Goal: Check status: Check status

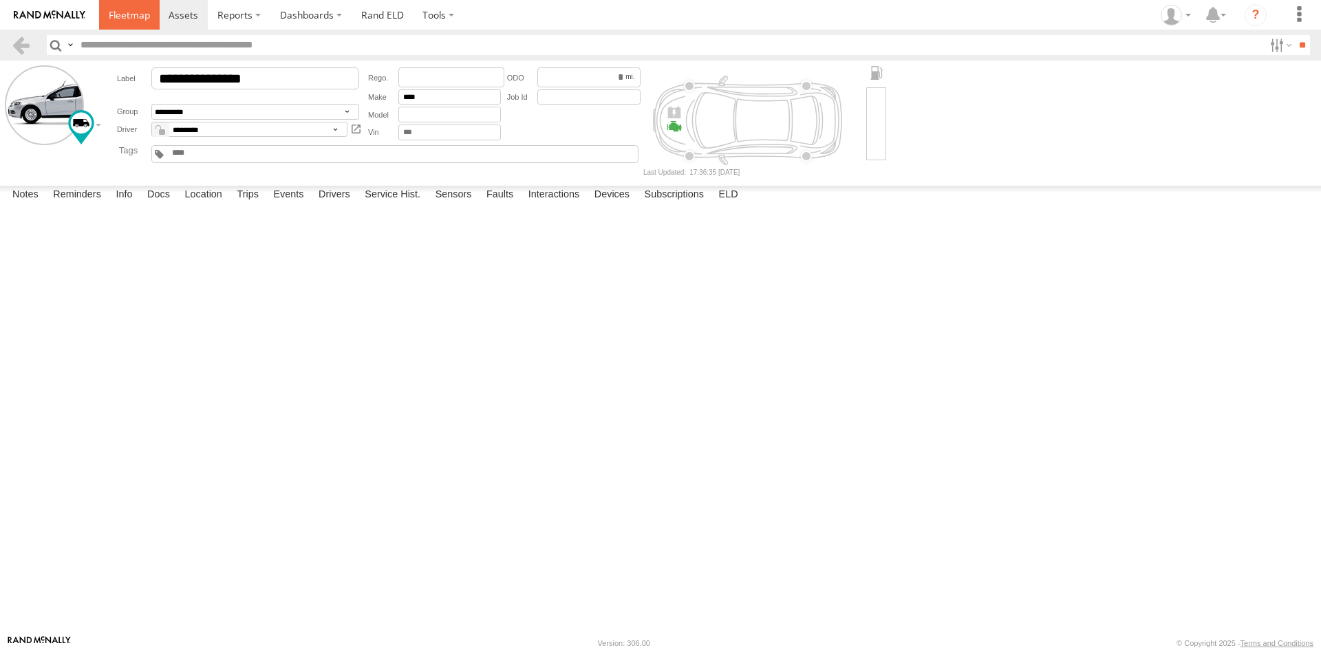
click at [135, 17] on span at bounding box center [129, 14] width 41 height 13
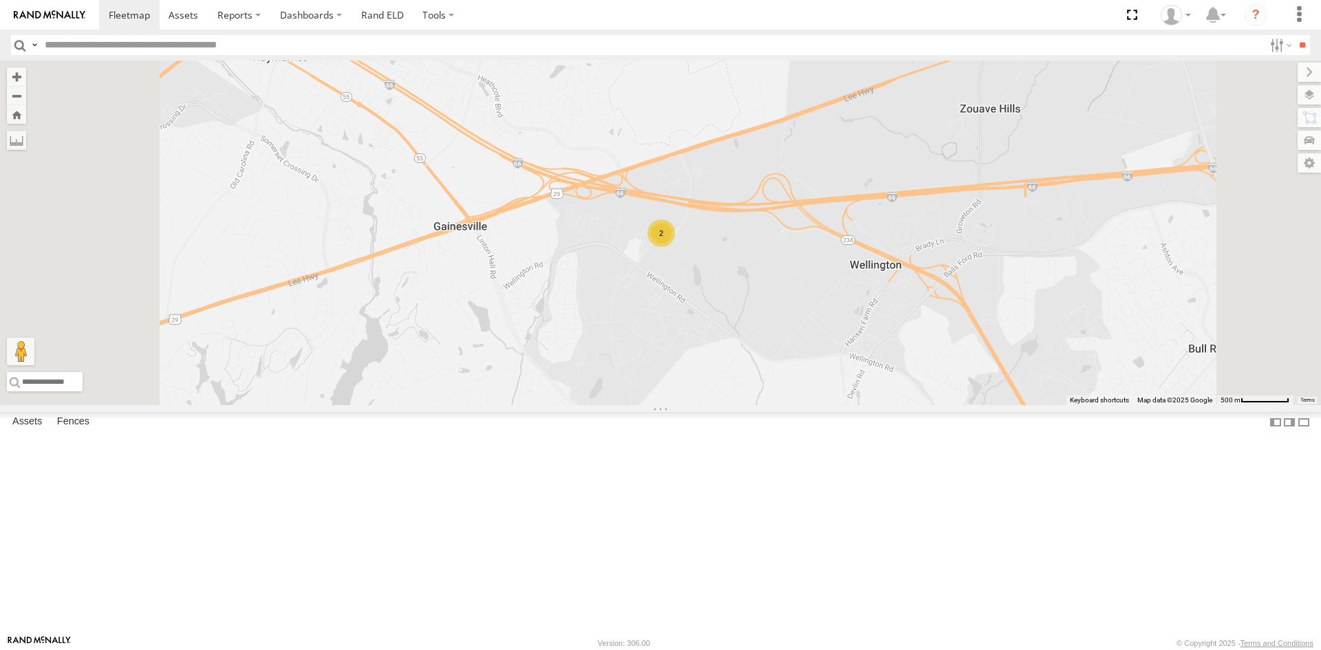
click at [675, 247] on div "2" at bounding box center [661, 233] width 28 height 28
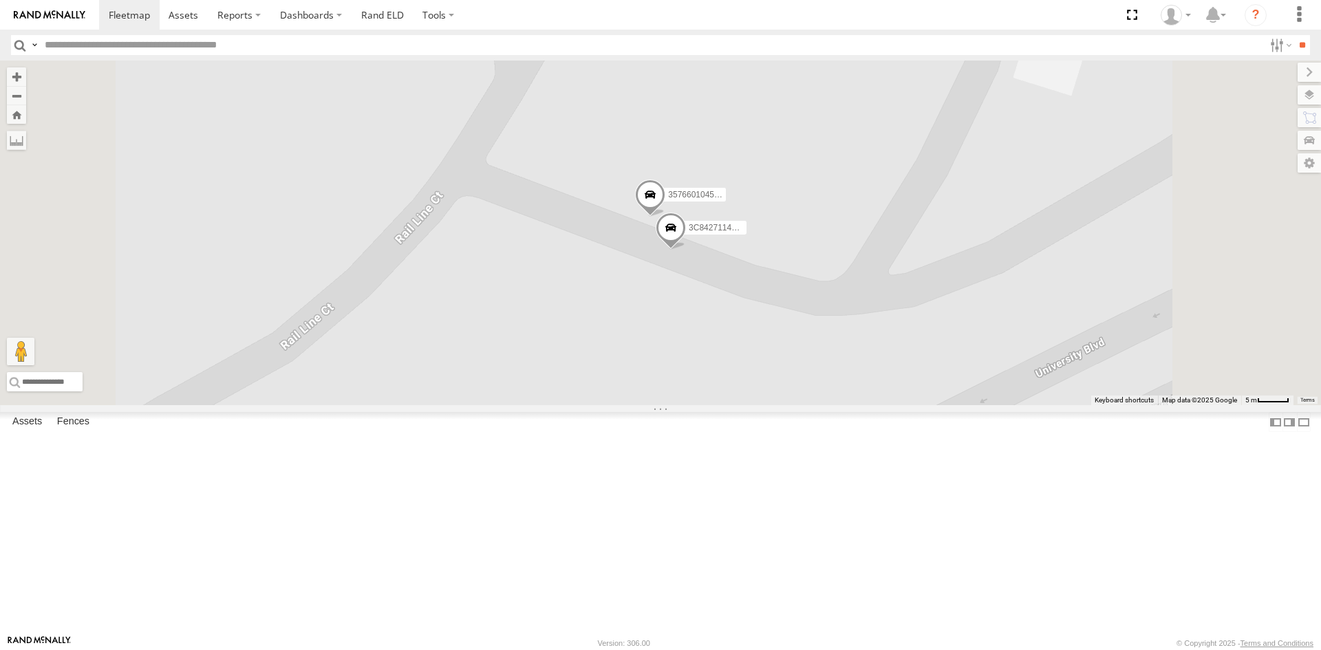
click at [686, 249] on span at bounding box center [671, 230] width 30 height 37
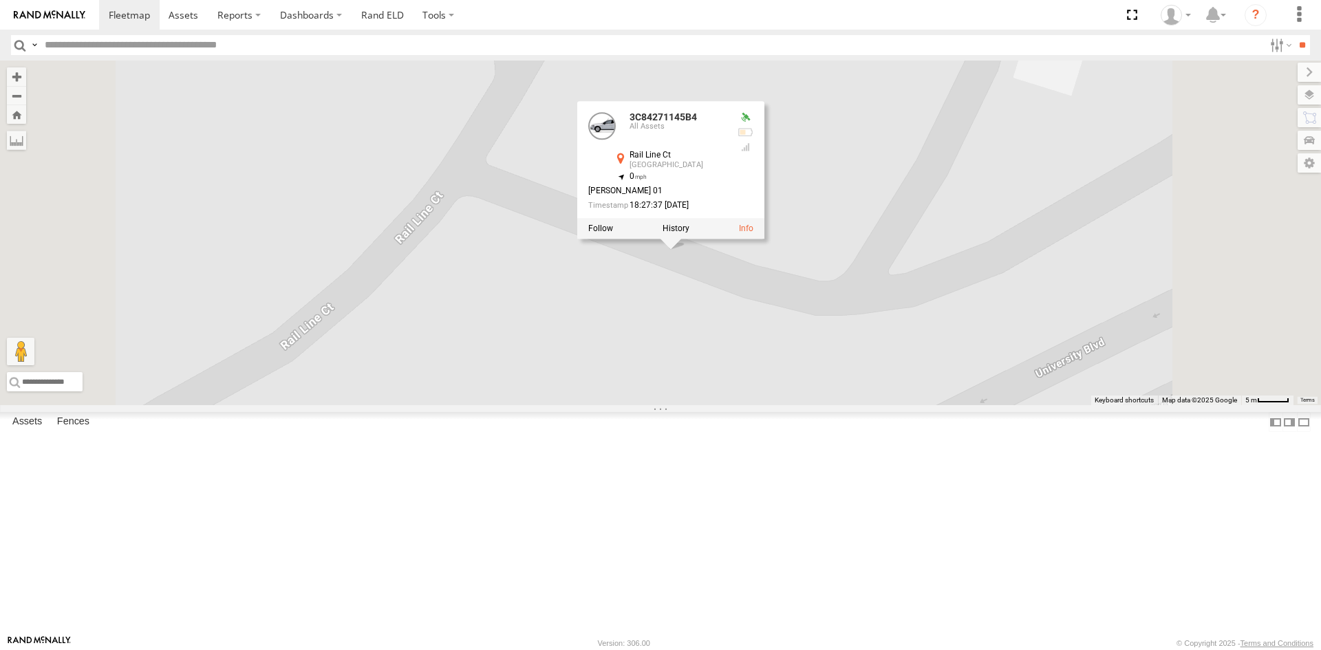
click at [965, 353] on div "357660104512769 3C84271145B4 3C84271145B4 All Assets Rail Line Ct Gainesville 3…" at bounding box center [660, 233] width 1321 height 345
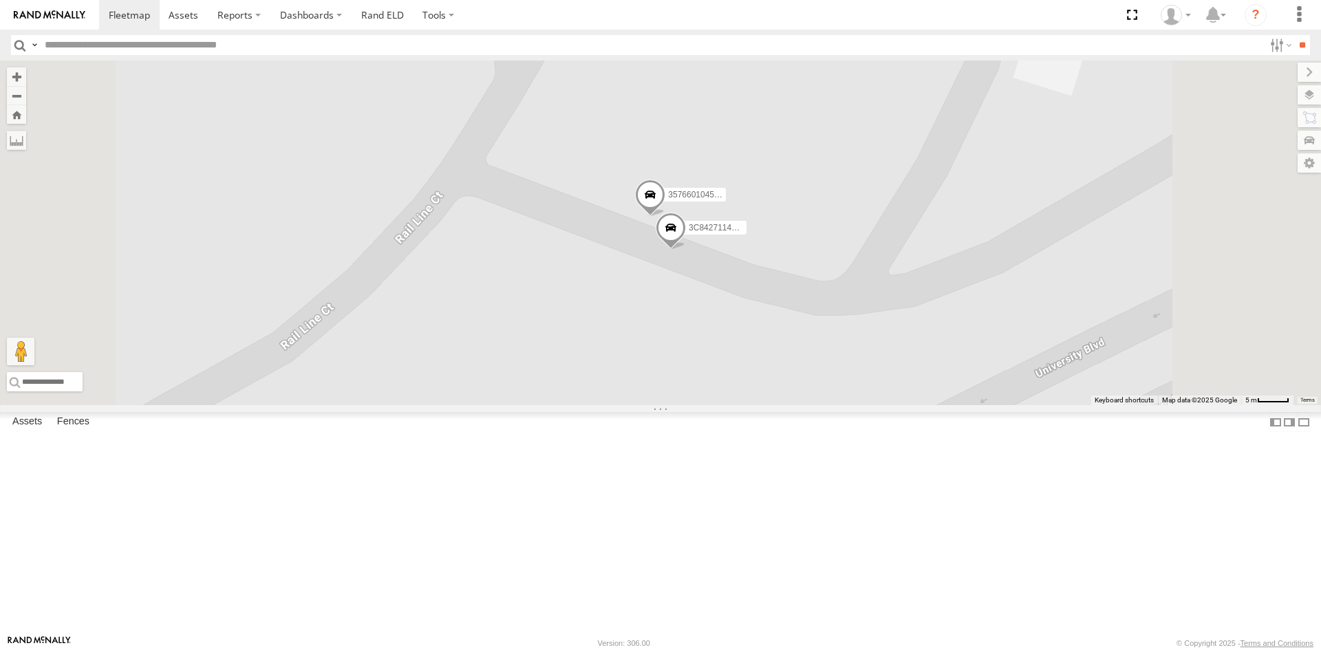
click at [665, 217] on span at bounding box center [650, 198] width 30 height 37
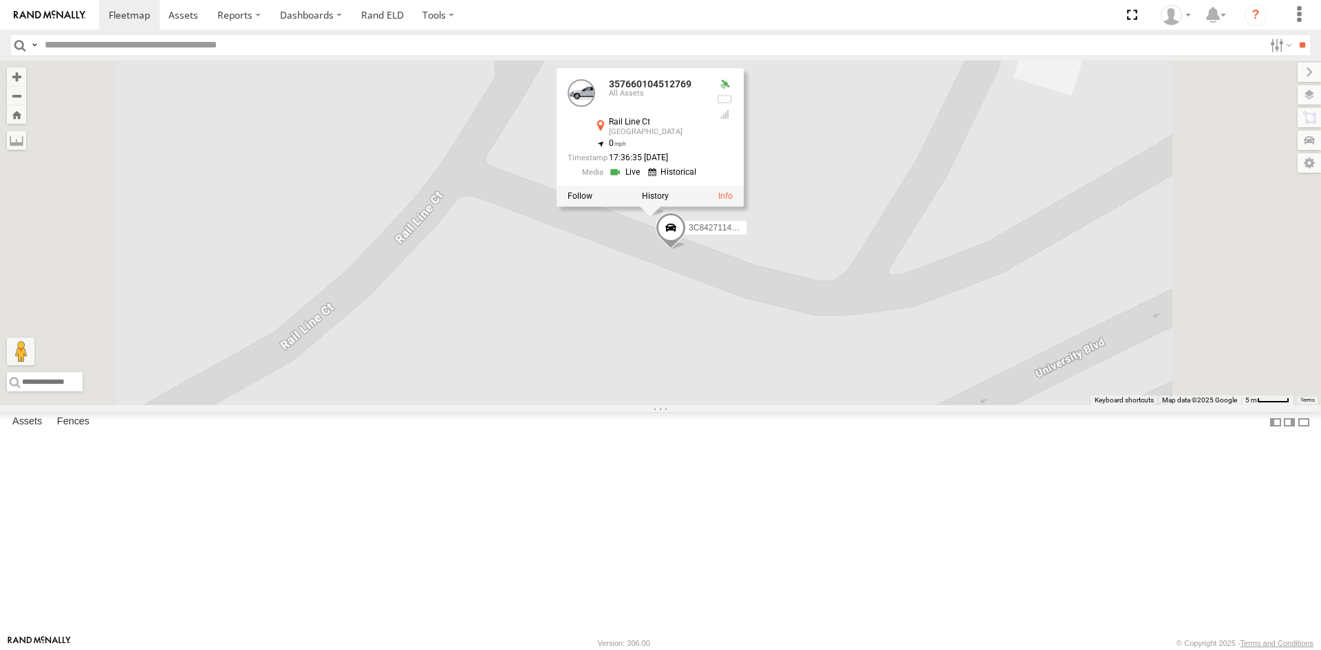
click at [644, 179] on link at bounding box center [626, 172] width 35 height 13
click at [649, 192] on link at bounding box center [631, 185] width 35 height 13
click at [914, 365] on div "357660104512769 3C84271145B4 357660104512769 All Assets Rail Line Ct Gainesvill…" at bounding box center [660, 233] width 1321 height 345
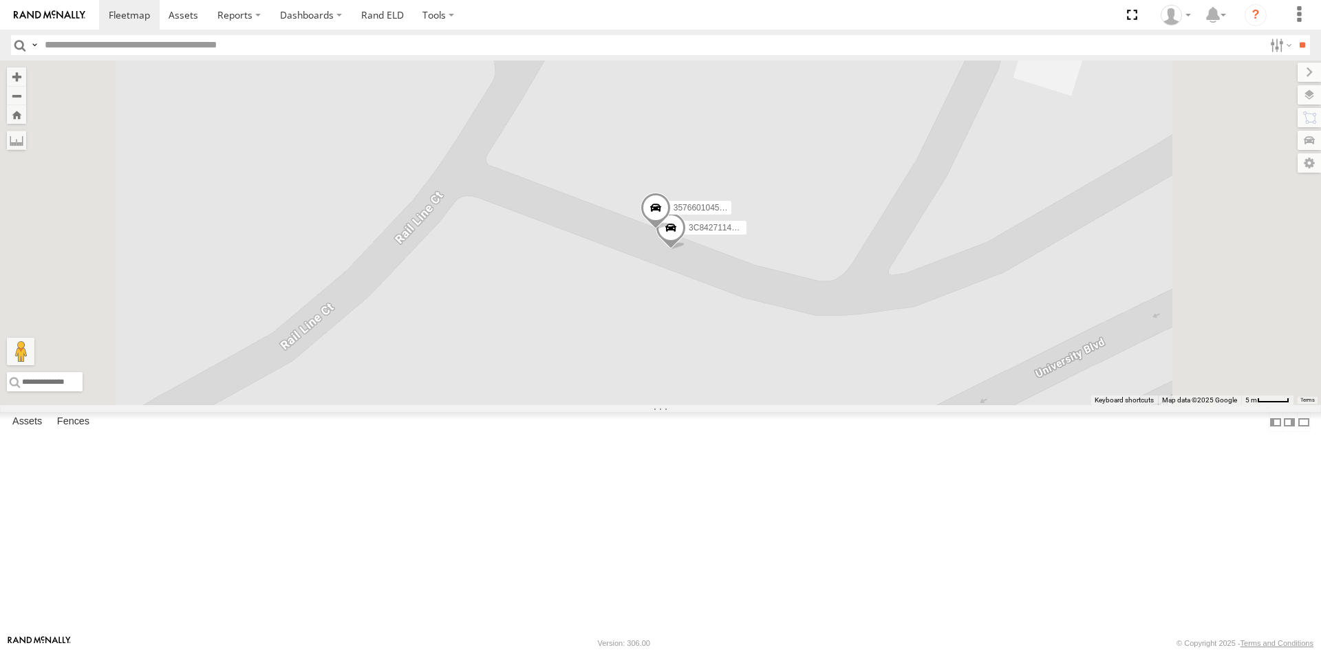
click at [686, 249] on span at bounding box center [671, 230] width 30 height 37
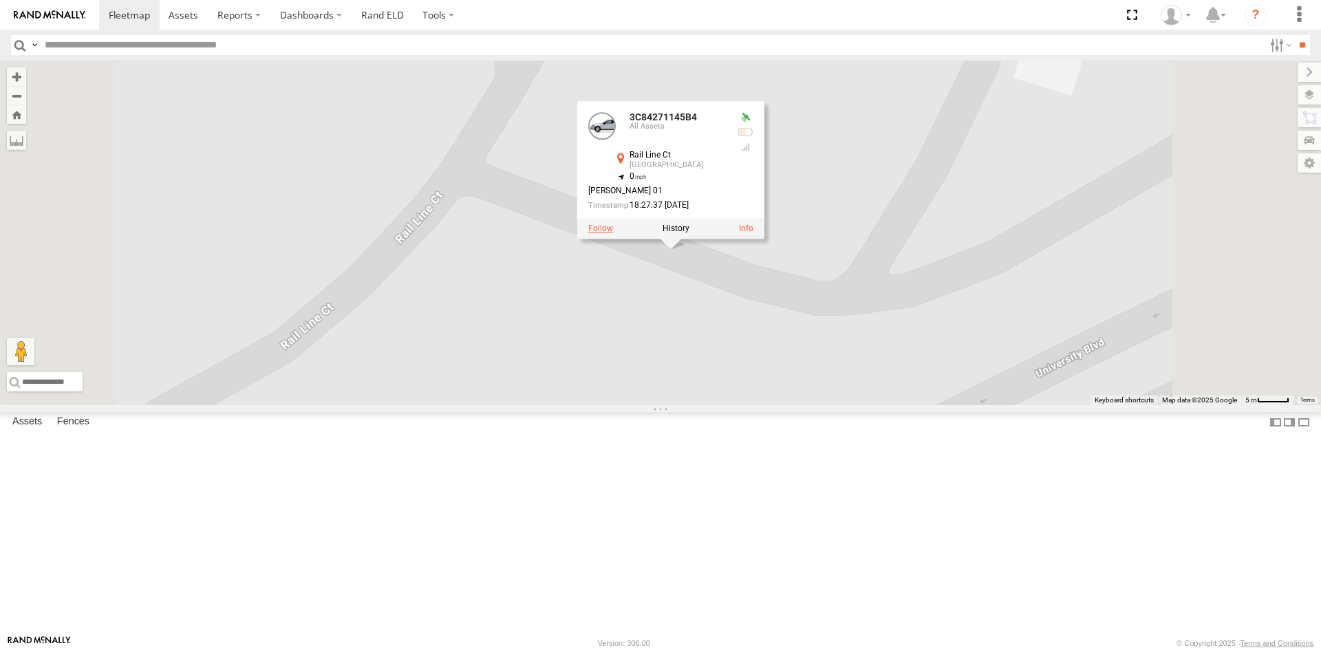
click at [613, 233] on label at bounding box center [600, 229] width 25 height 10
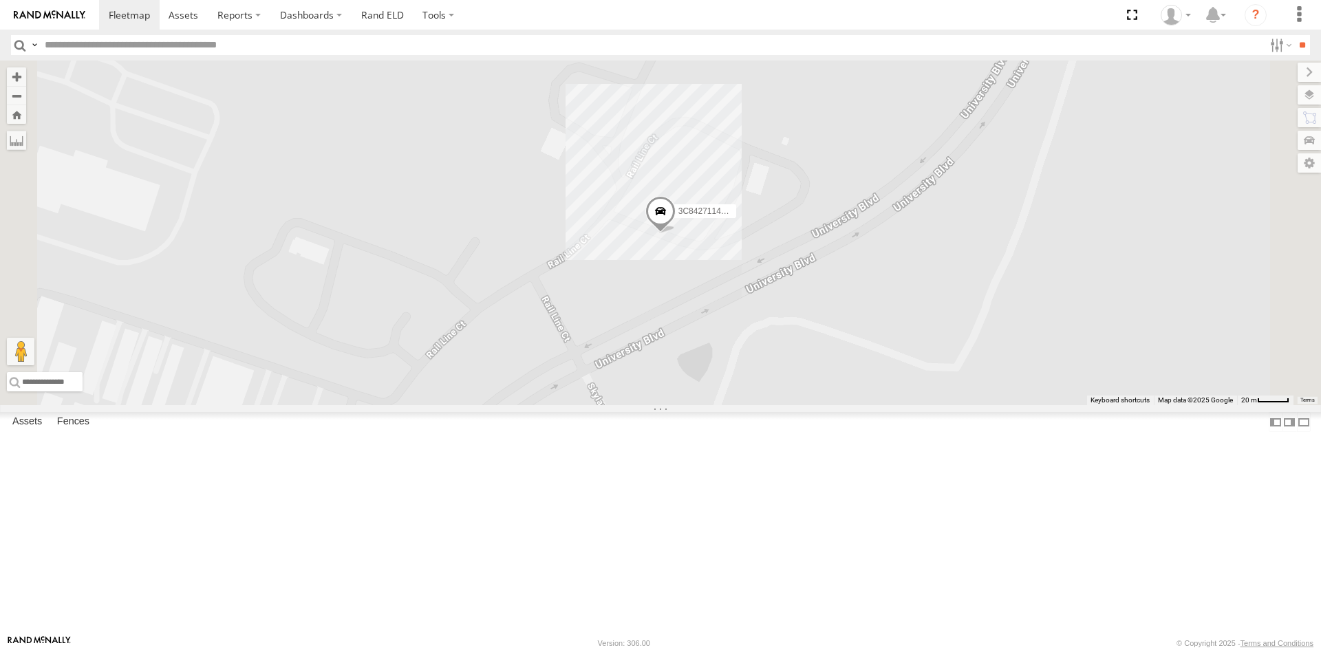
click at [676, 233] on span at bounding box center [660, 214] width 30 height 37
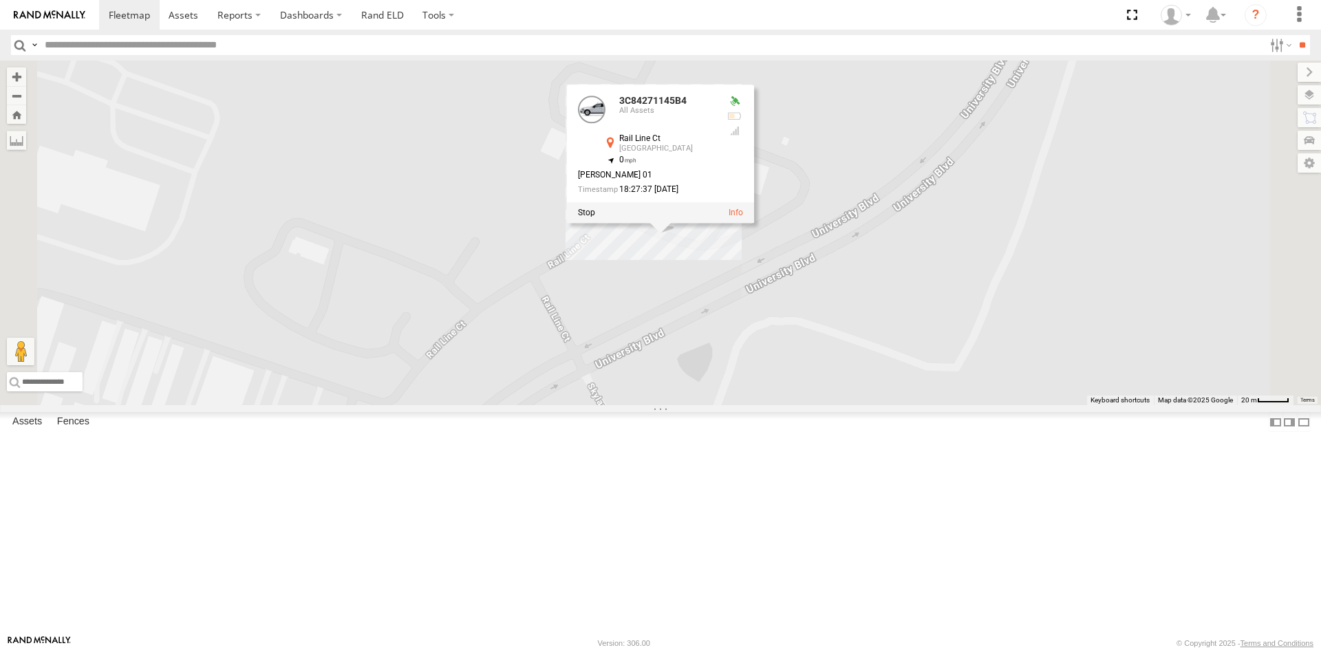
click at [754, 223] on div at bounding box center [660, 212] width 187 height 21
click at [874, 367] on div "3C84271145B4 3C84271145B4 All Assets Rail Line Ct Gainesville 38.79493 , -77.58…" at bounding box center [660, 233] width 1321 height 345
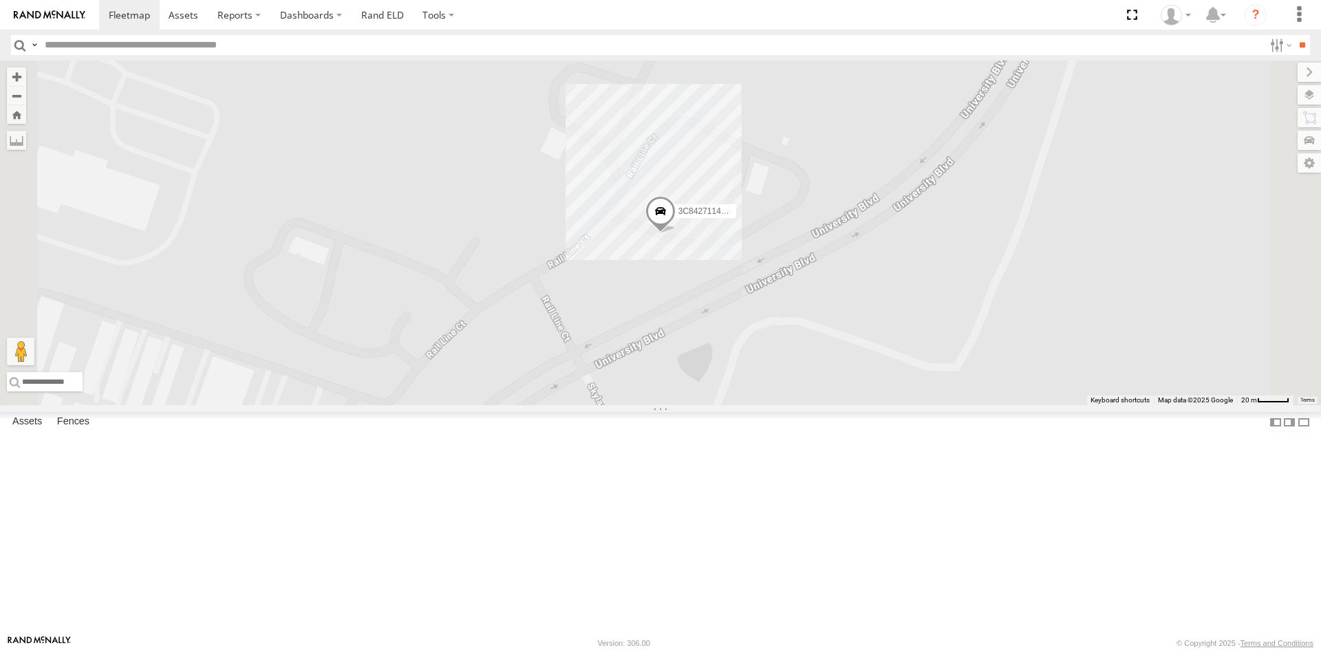
click at [735, 216] on span "3C84271145B4" at bounding box center [706, 211] width 57 height 10
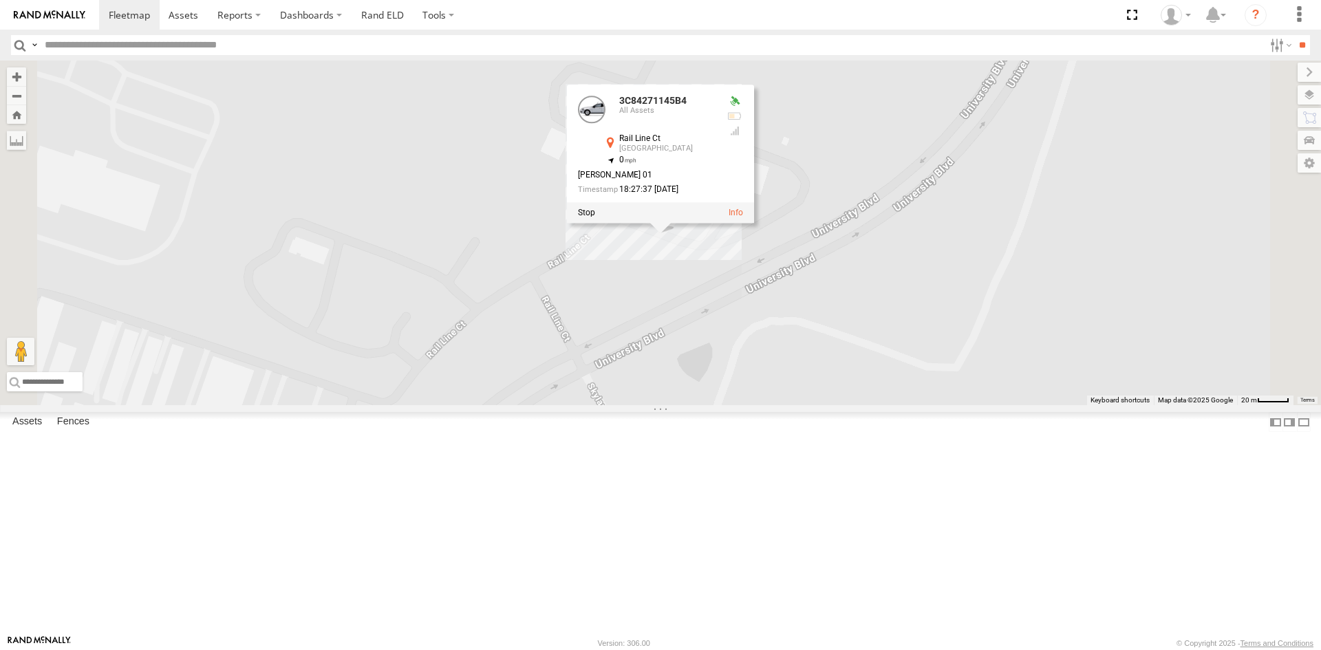
click at [863, 366] on div "3C84271145B4 3C84271145B4 All Assets Rail Line Ct Gainesville 38.79493 , -77.58…" at bounding box center [660, 233] width 1321 height 345
drag, startPoint x: 854, startPoint y: 363, endPoint x: 861, endPoint y: 364, distance: 7.6
click at [854, 363] on div "3C84271145B4 3C84271145B4 All Assets Rail Line Ct Gainesville 38.79493 , -77.58…" at bounding box center [660, 233] width 1321 height 345
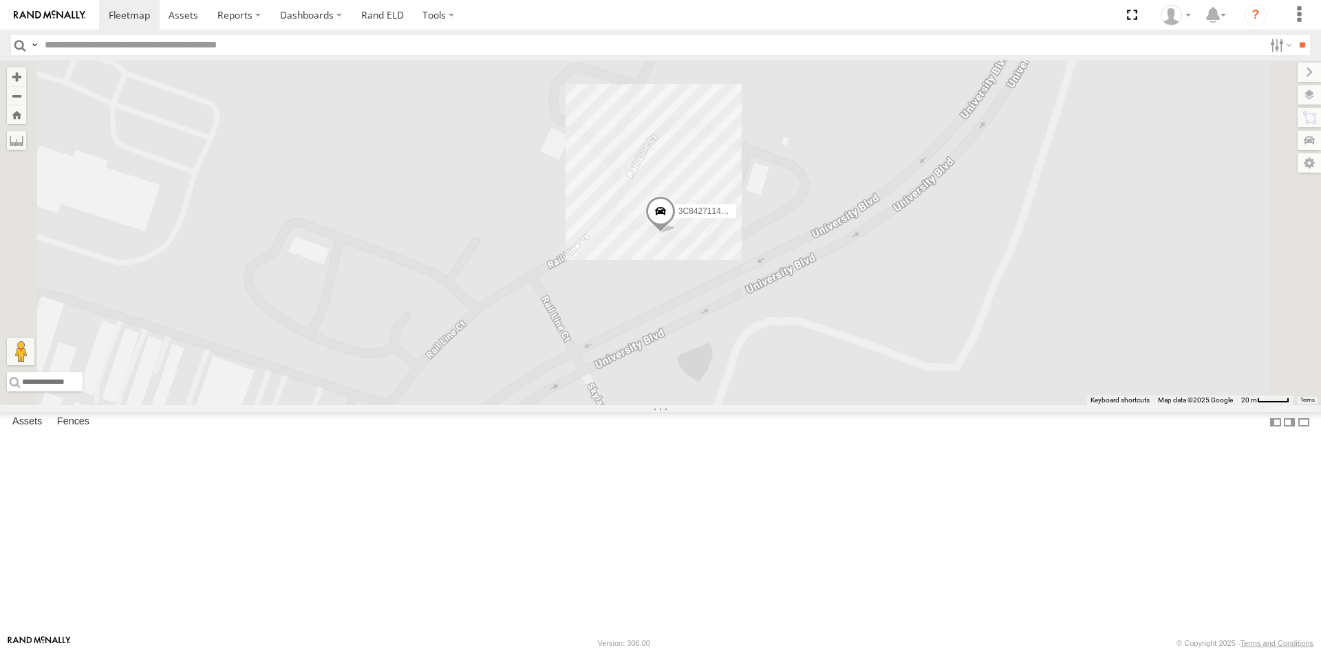
click at [676, 233] on span at bounding box center [660, 214] width 30 height 37
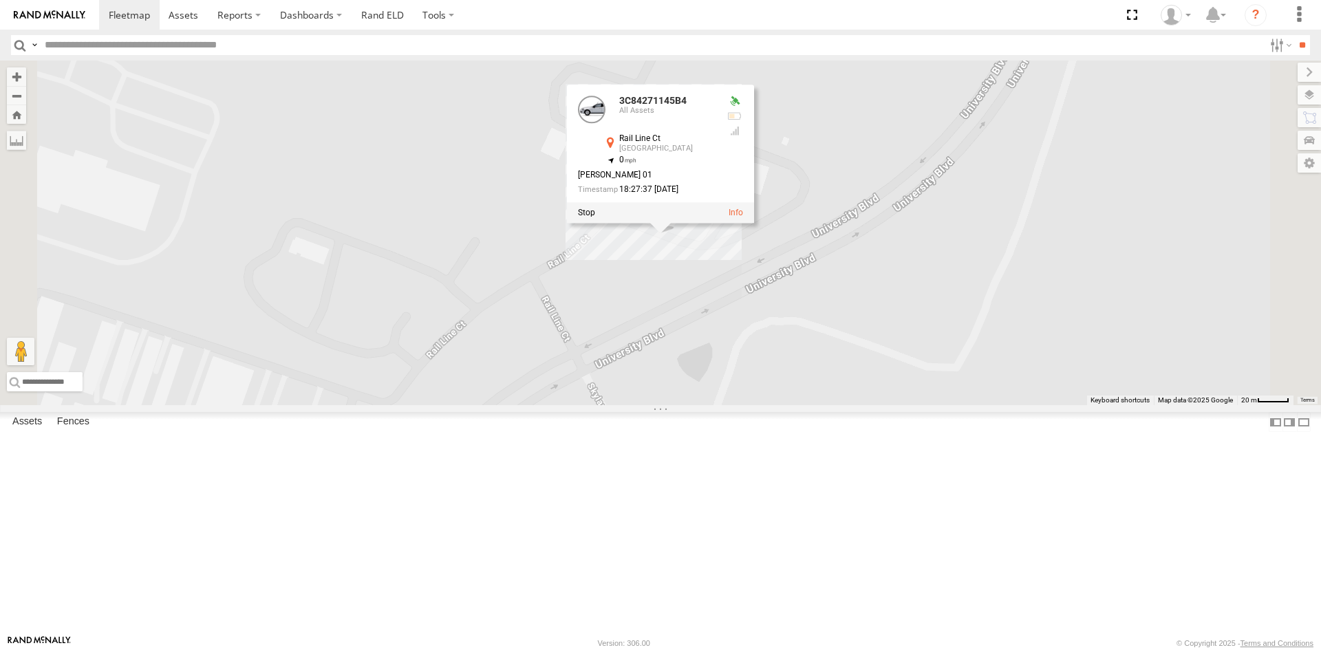
drag, startPoint x: 927, startPoint y: 371, endPoint x: 664, endPoint y: 316, distance: 268.5
click at [927, 371] on div "3C84271145B4 3C84271145B4 All Assets Rail Line Ct Gainesville 38.79493 , -77.58…" at bounding box center [660, 233] width 1321 height 345
click at [0, 0] on div "3C84271145B4" at bounding box center [0, 0] width 0 height 0
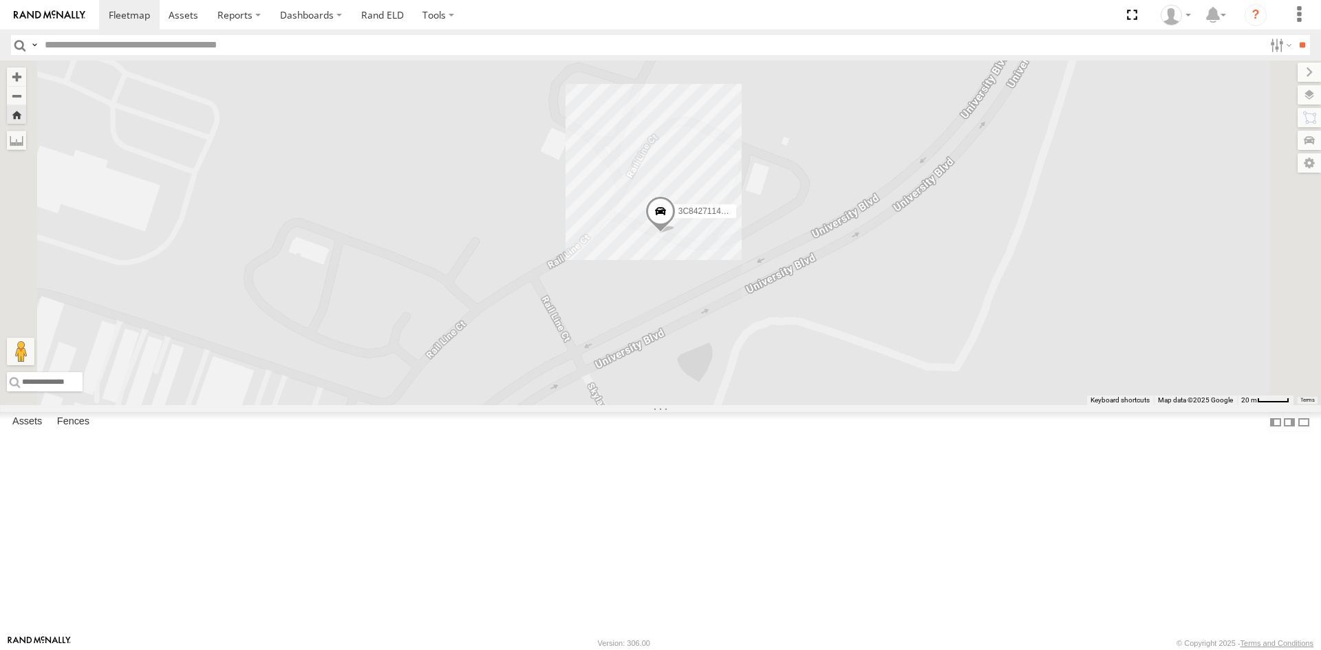
click at [0, 0] on span at bounding box center [0, 0] width 0 height 0
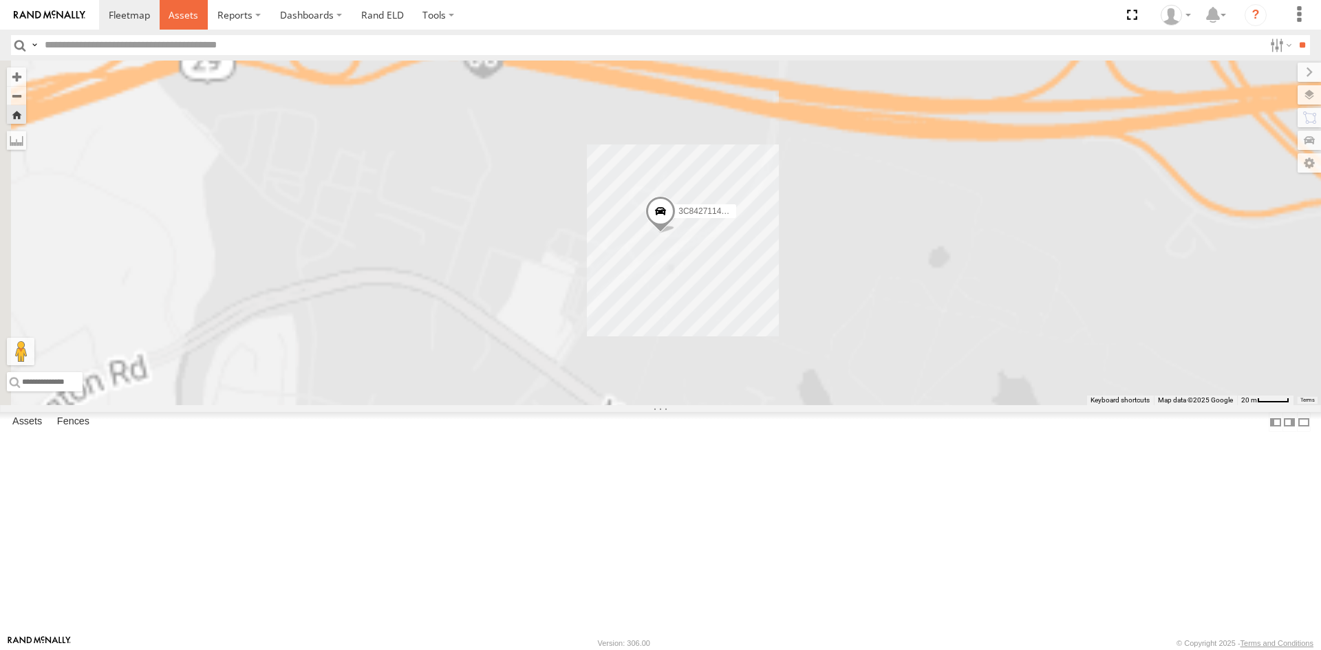
click at [182, 15] on span at bounding box center [184, 14] width 30 height 13
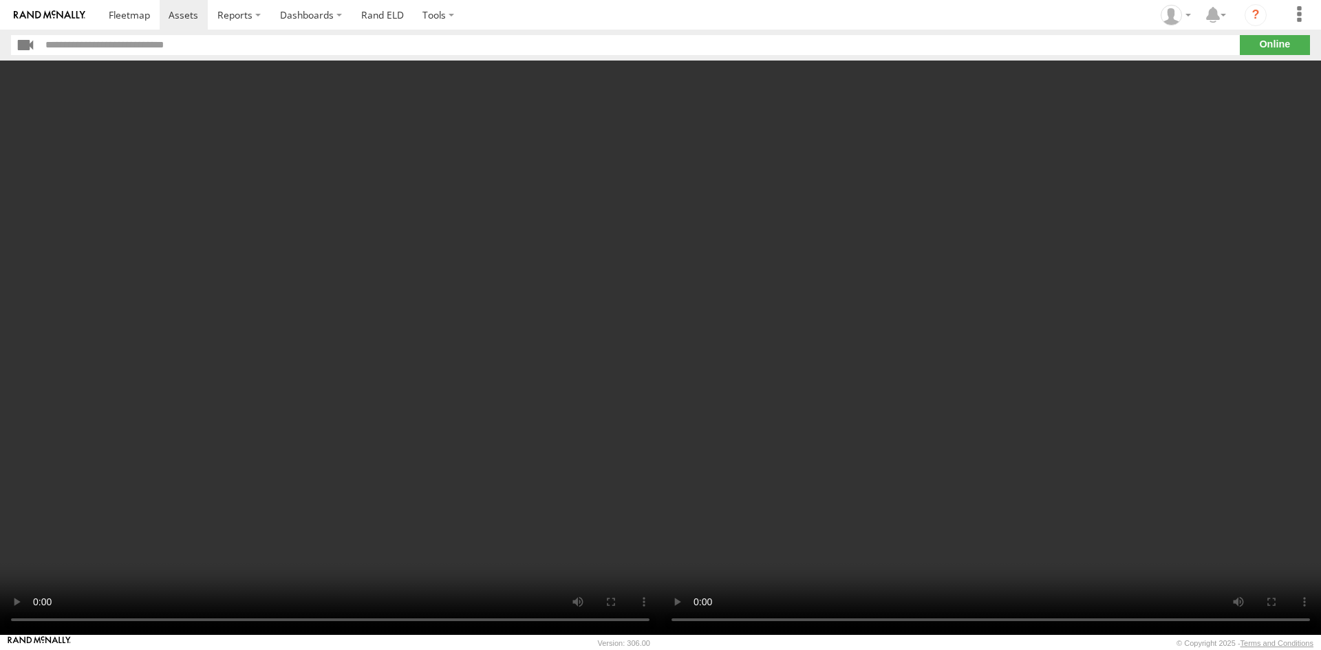
drag, startPoint x: 812, startPoint y: 294, endPoint x: 931, endPoint y: 682, distance: 405.8
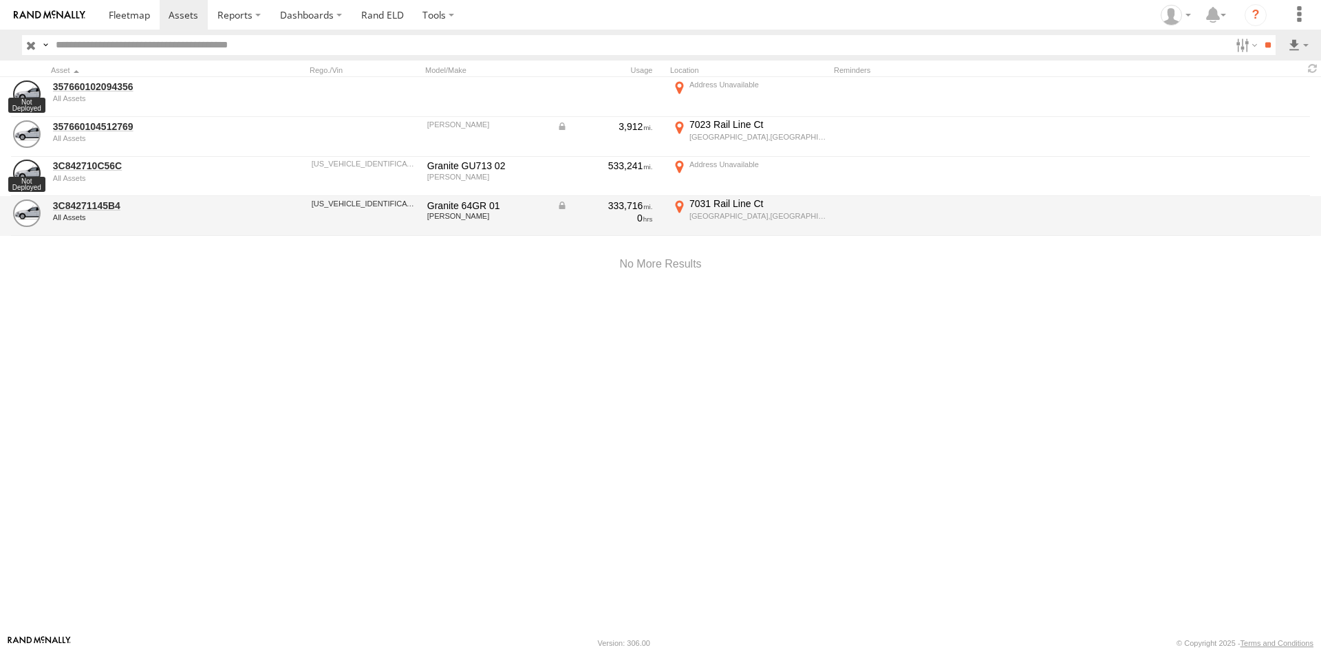
click at [294, 215] on div at bounding box center [276, 215] width 55 height 37
click at [243, 222] on div "3C84271145B4 All Assets" at bounding box center [147, 215] width 193 height 37
click at [108, 220] on div "All Assets" at bounding box center [147, 217] width 188 height 8
click at [110, 208] on link "3C84271145B4" at bounding box center [147, 205] width 188 height 12
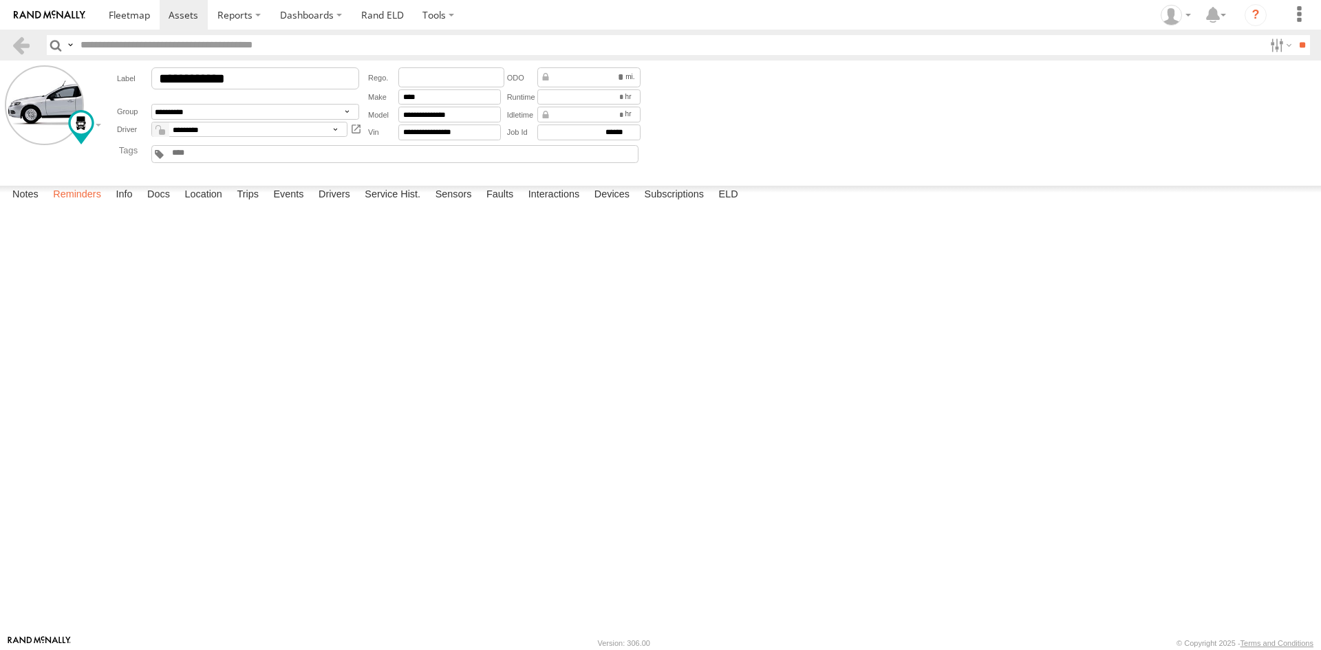
click at [89, 205] on label "Reminders" at bounding box center [77, 195] width 62 height 19
click at [131, 205] on label "Info" at bounding box center [124, 195] width 30 height 19
click at [166, 205] on label "Docs" at bounding box center [158, 195] width 36 height 19
click at [229, 205] on label "Location" at bounding box center [203, 195] width 52 height 19
click at [257, 205] on label "Trips" at bounding box center [248, 195] width 36 height 19
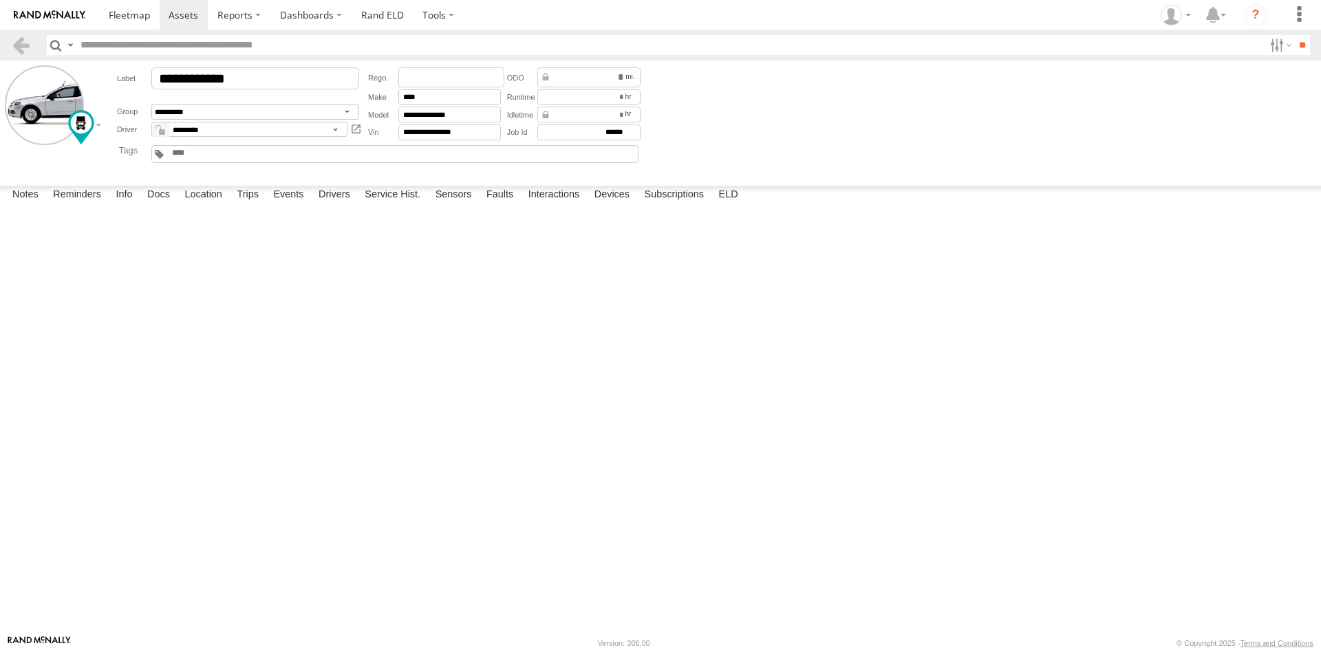
scroll to position [352, 0]
click at [302, 205] on label "Events" at bounding box center [288, 195] width 44 height 19
click at [333, 205] on label "Drivers" at bounding box center [334, 195] width 45 height 19
click at [402, 205] on label "Service Hist." at bounding box center [392, 195] width 69 height 19
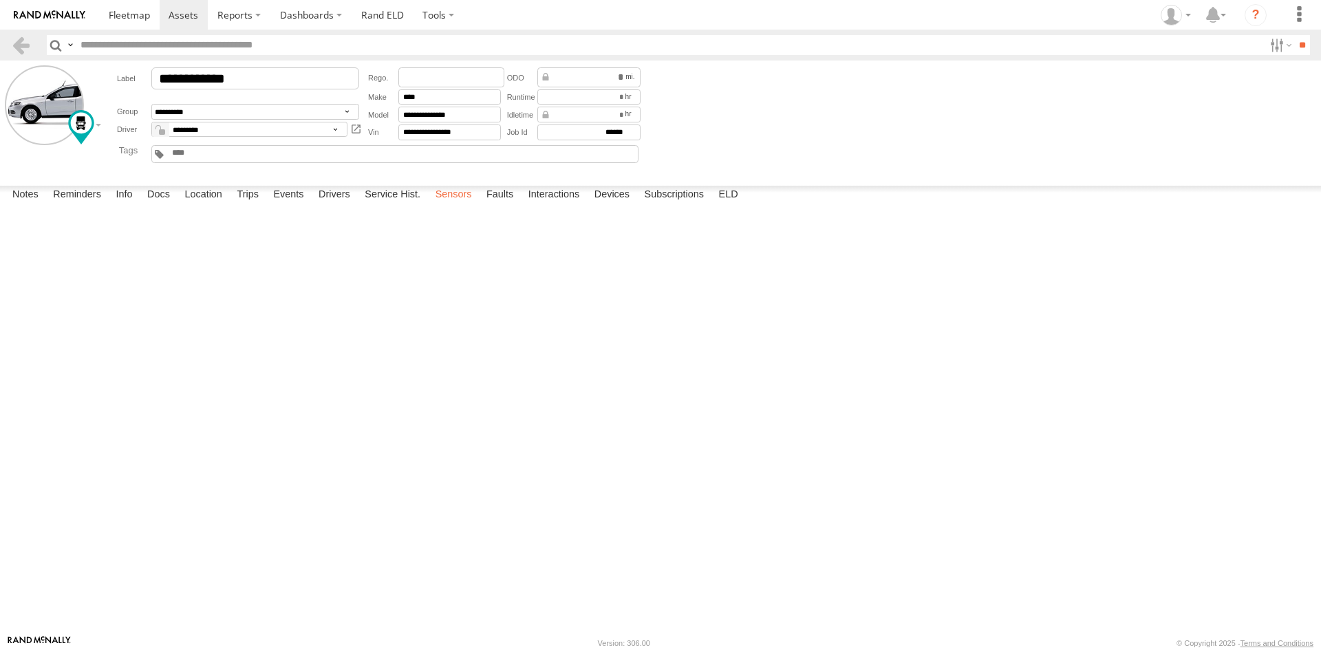
click at [445, 205] on label "Sensors" at bounding box center [454, 195] width 50 height 19
click at [501, 205] on label "Faults" at bounding box center [499, 195] width 41 height 19
click at [442, 205] on label "Sensors" at bounding box center [454, 195] width 50 height 19
click at [0, 0] on span "Segment Avg Speed" at bounding box center [0, 0] width 0 height 0
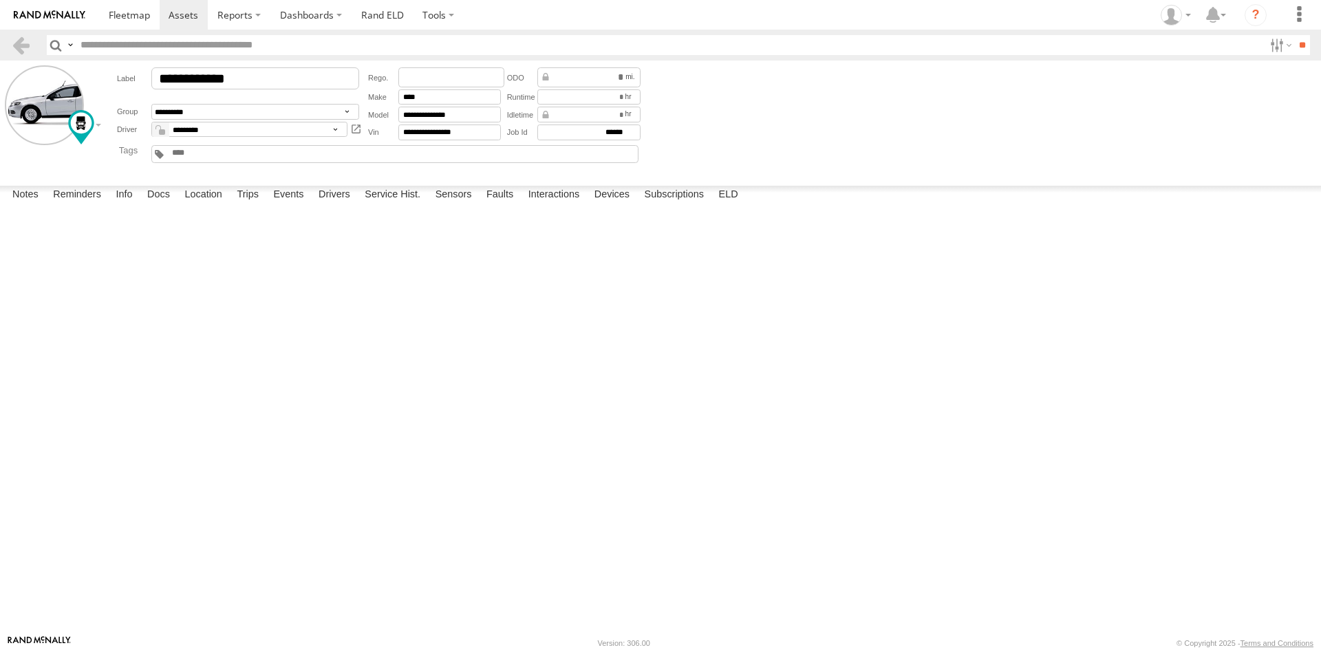
click at [0, 0] on span "Segment Avg Speed" at bounding box center [0, 0] width 0 height 0
click at [735, 205] on label "ELD" at bounding box center [728, 195] width 33 height 19
click at [698, 205] on label "Subscriptions" at bounding box center [675, 195] width 74 height 19
click at [588, 205] on label "Devices" at bounding box center [611, 195] width 49 height 19
click at [561, 205] on label "Interactions" at bounding box center [553, 195] width 65 height 19
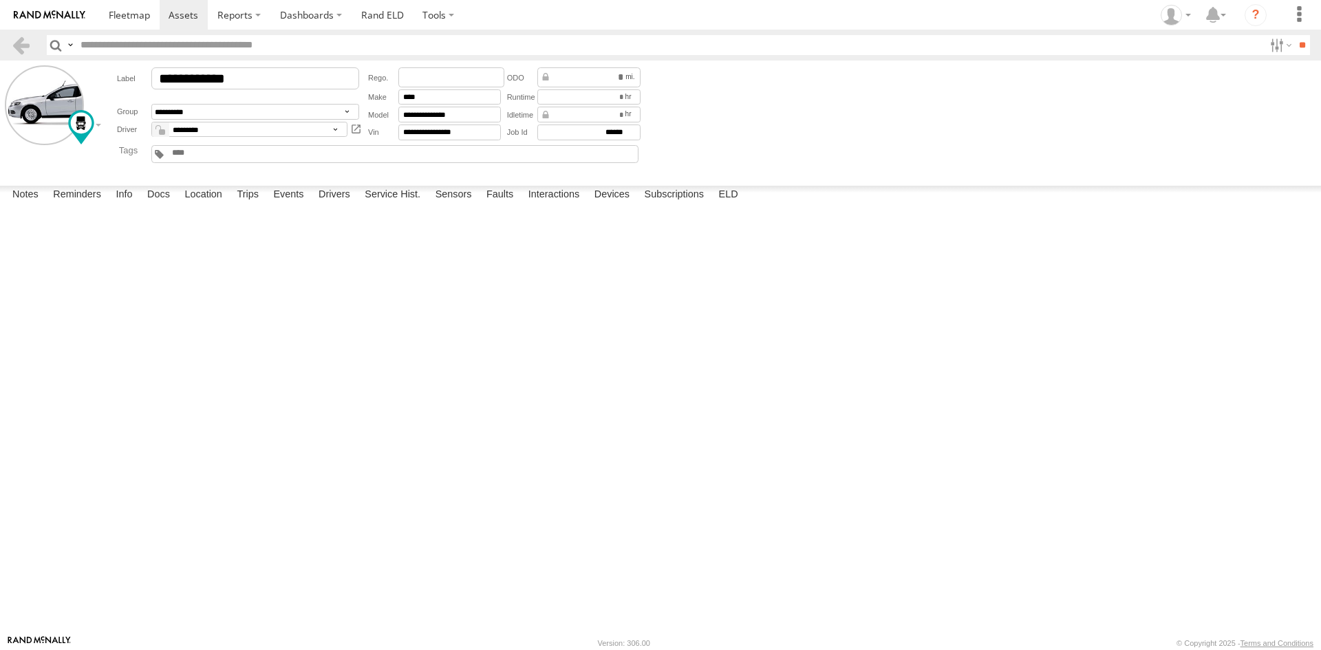
click at [0, 0] on label "×" at bounding box center [0, 0] width 0 height 0
click at [497, 205] on label "Faults" at bounding box center [499, 195] width 41 height 19
click at [430, 205] on label "Sensors" at bounding box center [454, 195] width 50 height 19
click at [131, 205] on label "Info" at bounding box center [124, 195] width 30 height 19
click at [0, 0] on div at bounding box center [0, 0] width 0 height 0
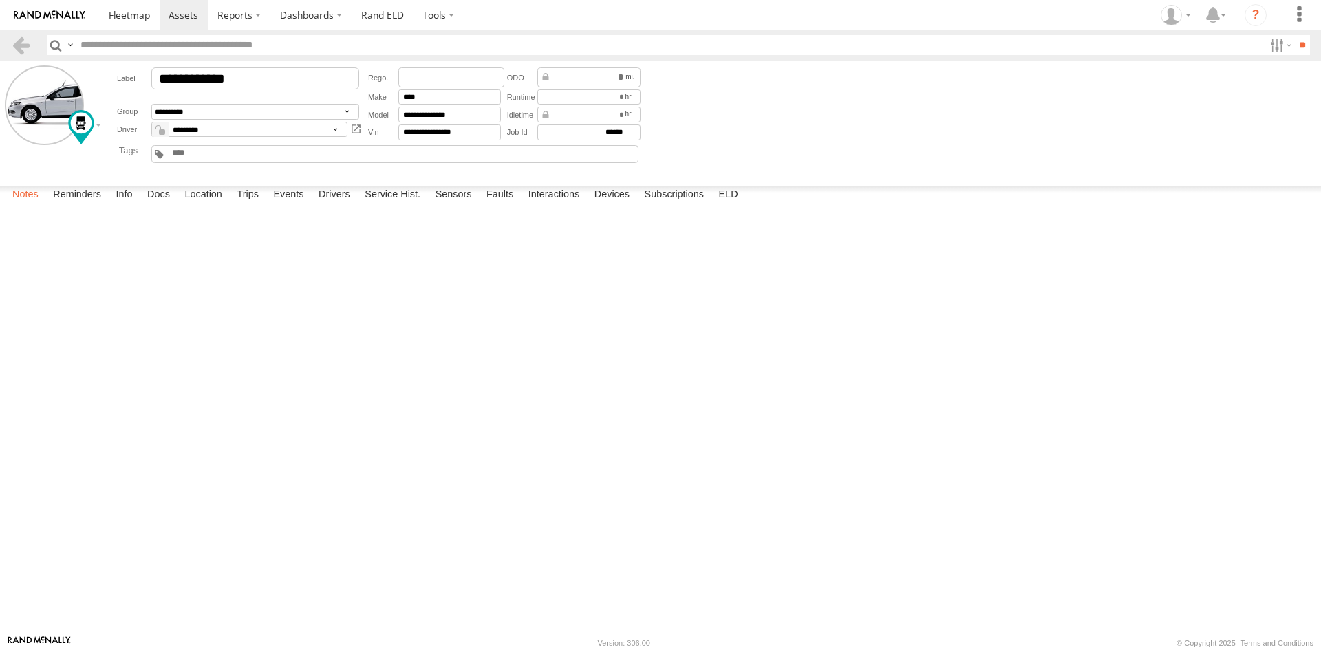
click at [41, 205] on label "Notes" at bounding box center [26, 195] width 40 height 19
click at [147, 14] on span at bounding box center [129, 14] width 41 height 13
